Goal: Complete application form

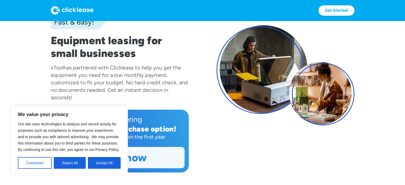
drag, startPoint x: 106, startPoint y: 161, endPoint x: 106, endPoint y: 158, distance: 2.9
click at [106, 161] on button "Accept All" at bounding box center [104, 163] width 33 height 12
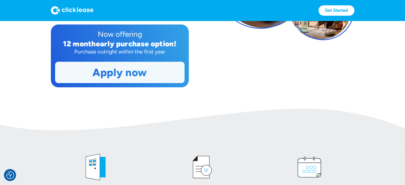
scroll to position [133, 0]
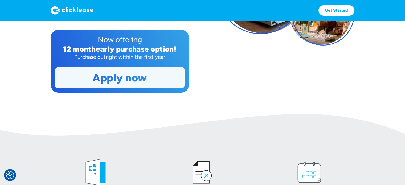
click at [113, 76] on link "Apply now" at bounding box center [119, 77] width 129 height 21
